Goal: Understand process/instructions

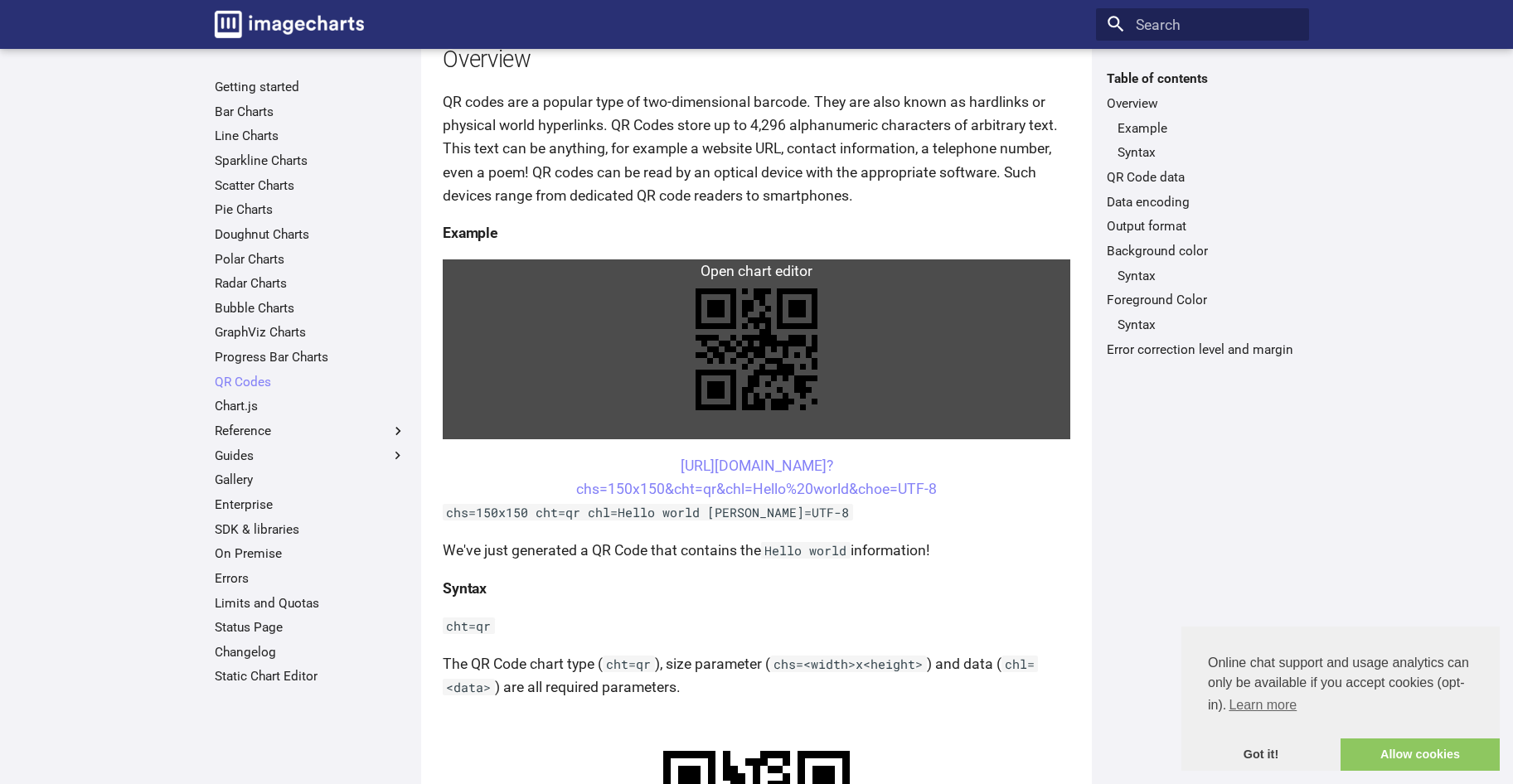
scroll to position [249, 0]
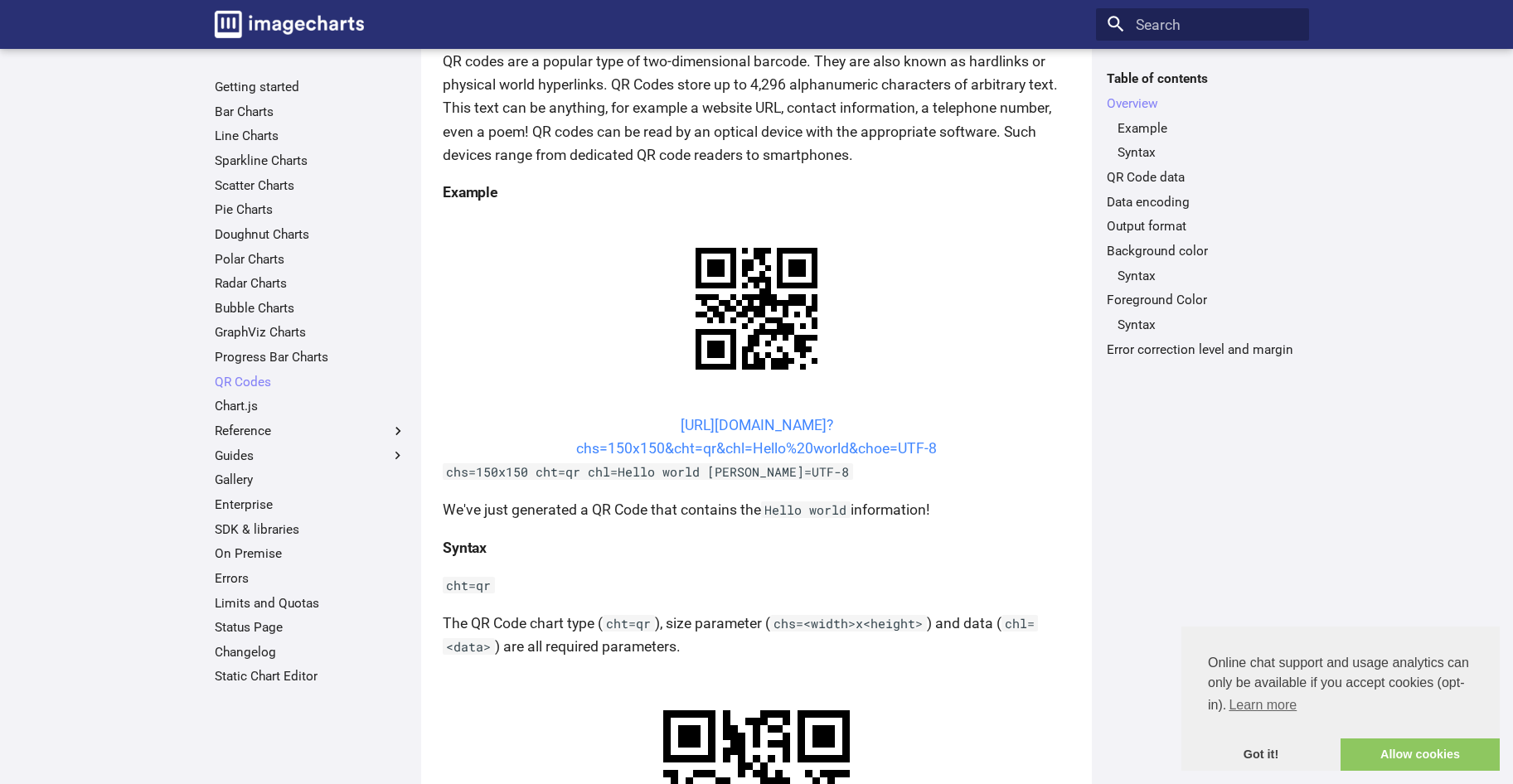
click at [653, 422] on link "[URL][DOMAIN_NAME]? chs=150x150&cht=qr&chl=Hello%20world&choe=UTF-8" at bounding box center [756, 437] width 361 height 39
drag, startPoint x: 594, startPoint y: 408, endPoint x: 753, endPoint y: 452, distance: 165.0
copy link "[URL][DOMAIN_NAME]? chs=150x150&cht=qr&chl="
